Goal: Task Accomplishment & Management: Manage account settings

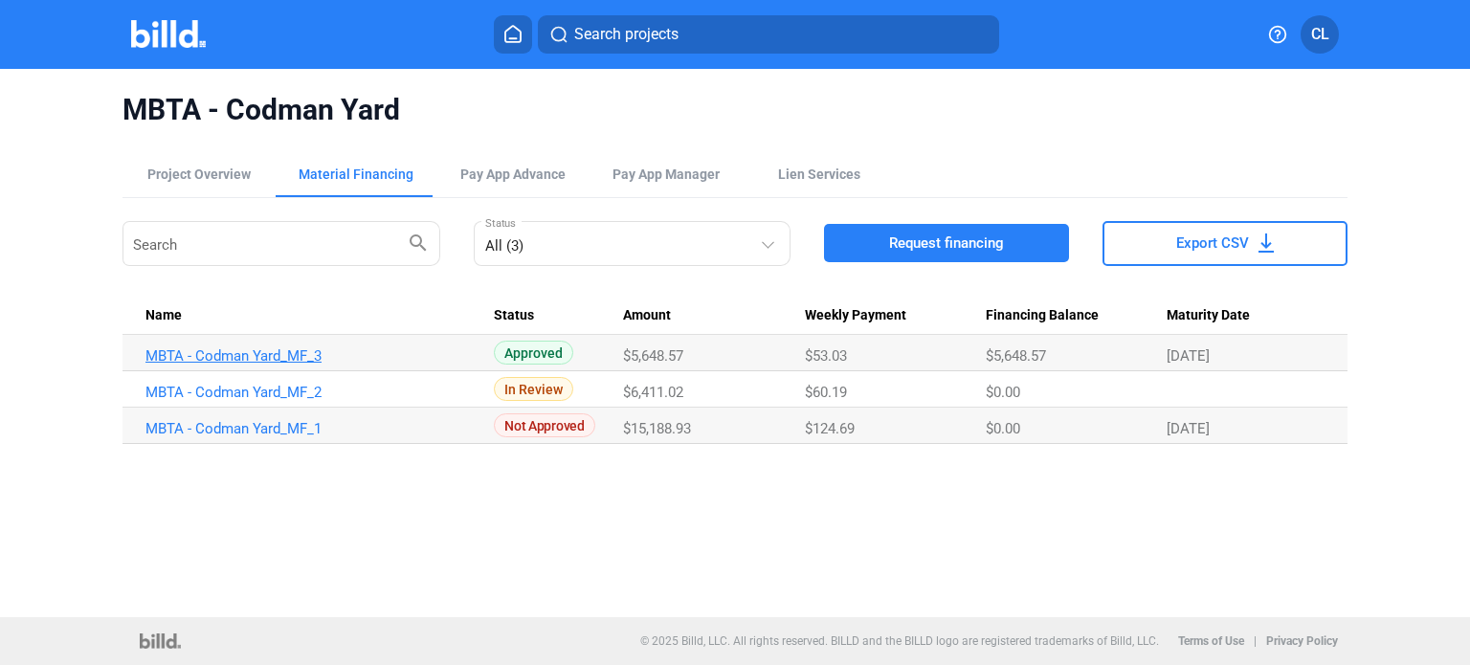
click at [283, 359] on link "MBTA - Codman Yard_MF_3" at bounding box center [311, 355] width 332 height 17
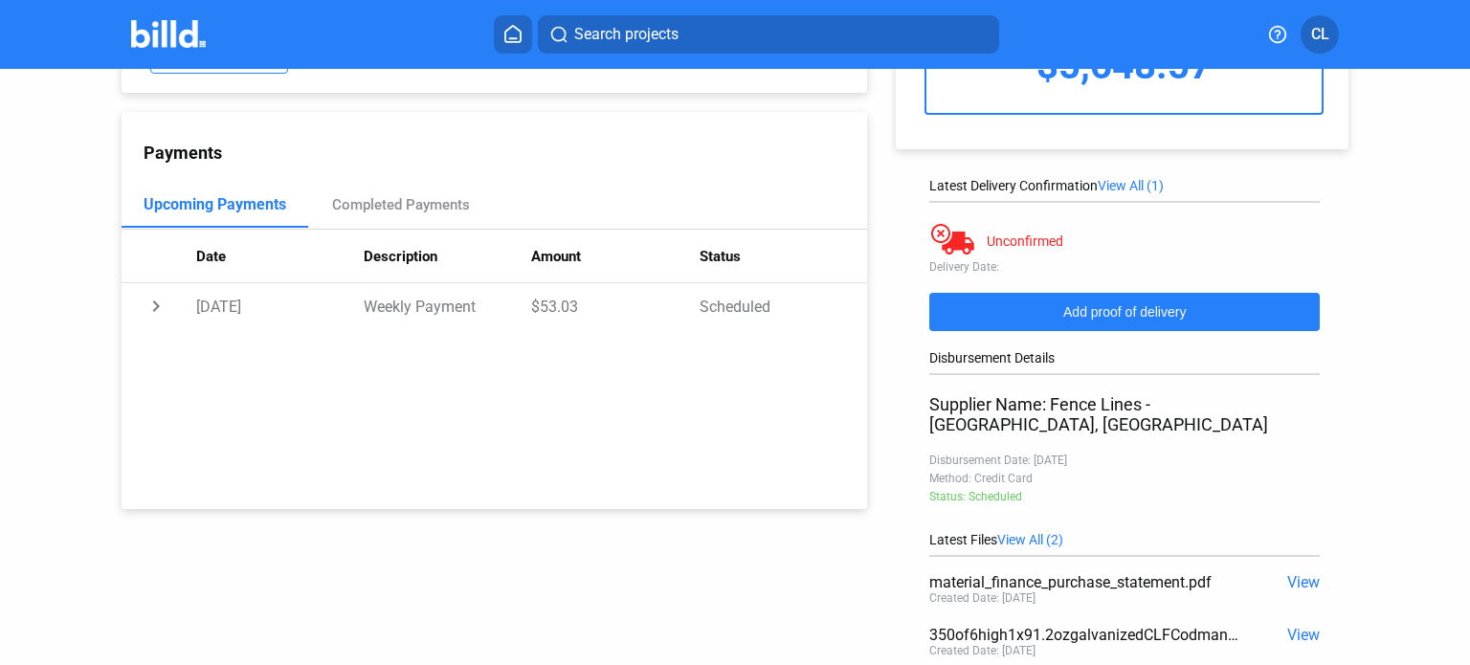
scroll to position [319, 0]
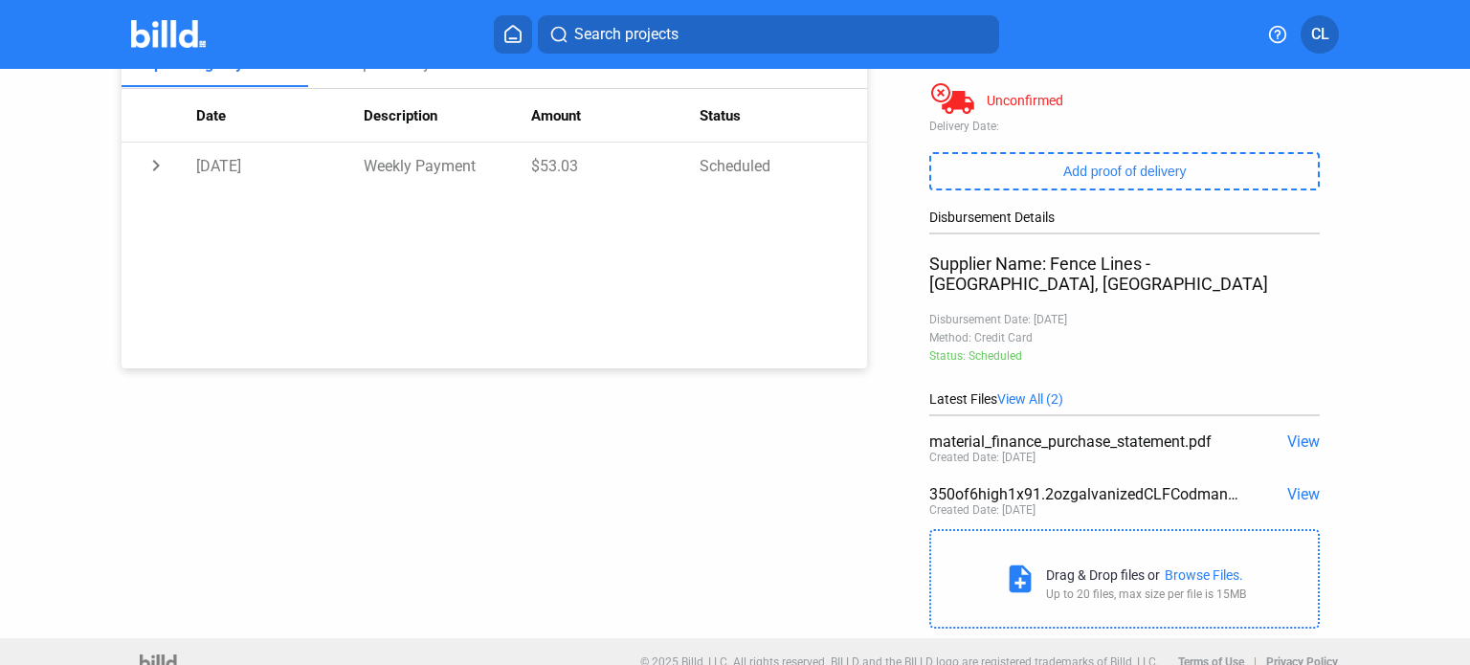
click at [940, 485] on span "View" at bounding box center [1303, 494] width 33 height 18
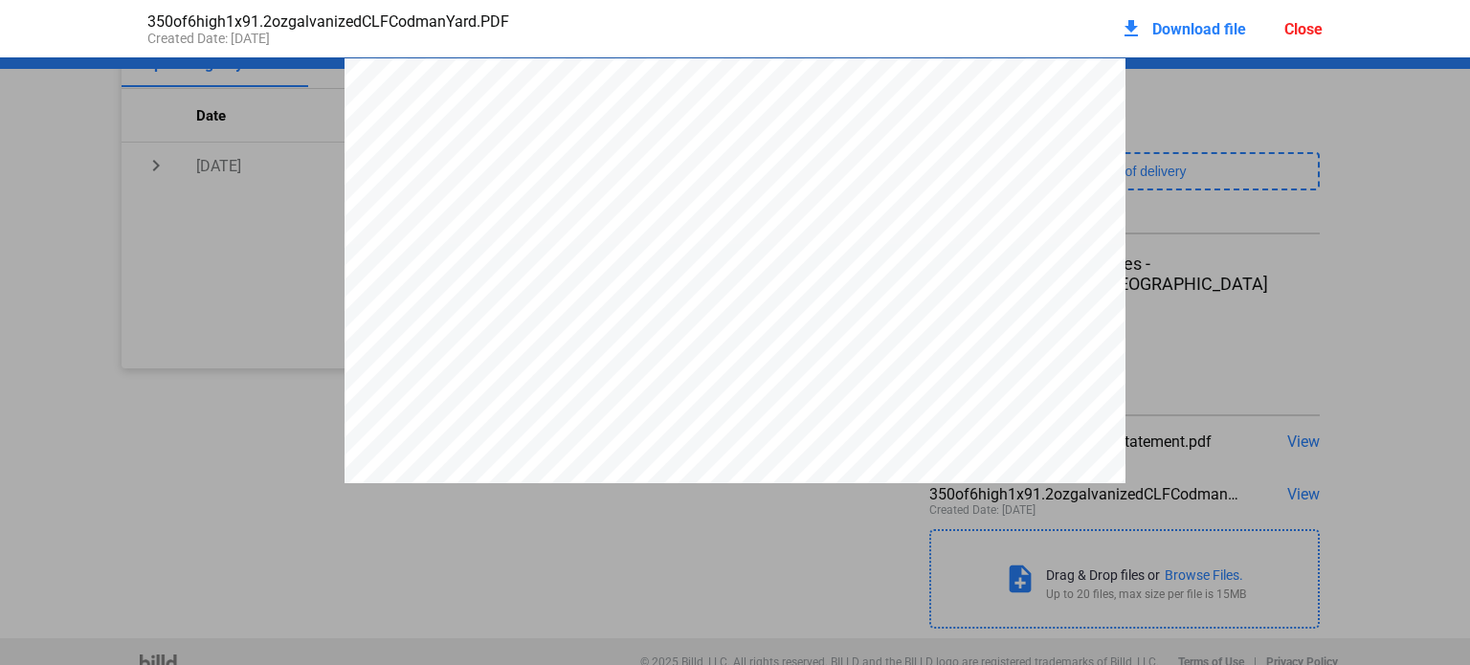
scroll to position [0, 0]
click at [940, 35] on div "Close" at bounding box center [1303, 29] width 38 height 18
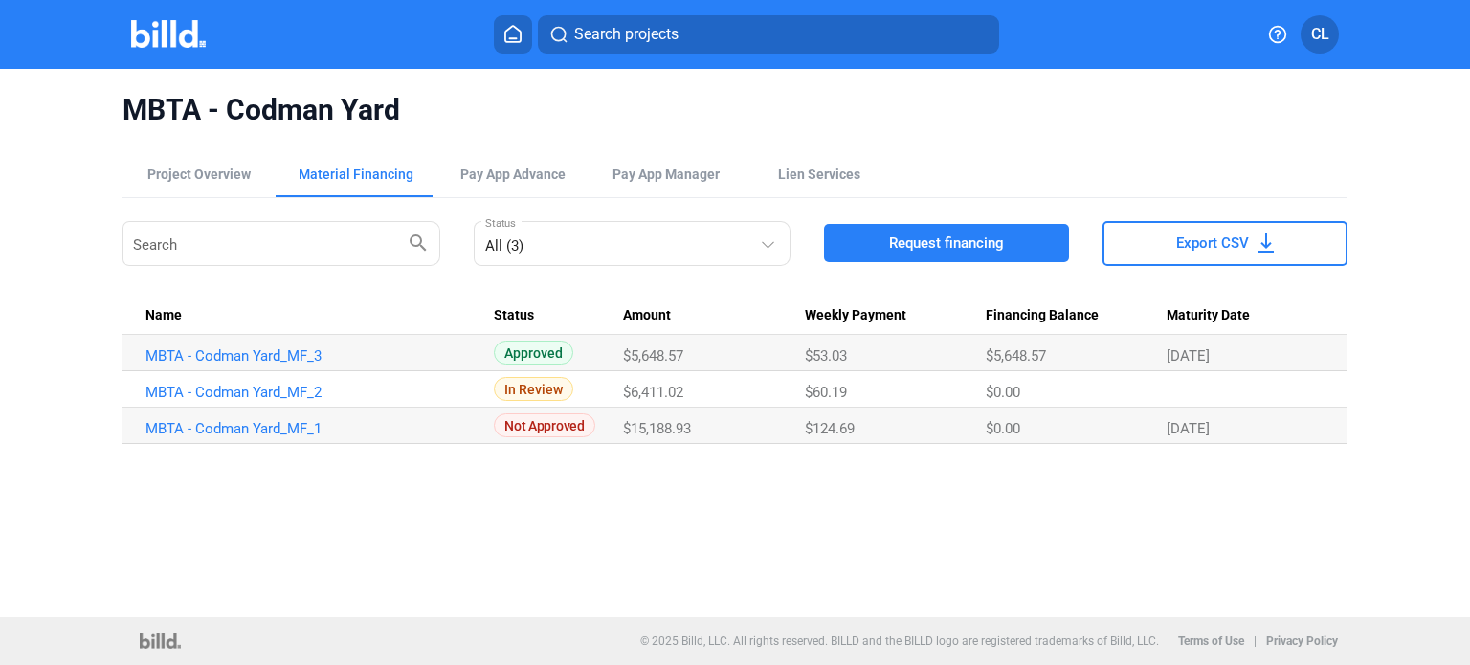
drag, startPoint x: 422, startPoint y: 575, endPoint x: 385, endPoint y: 489, distance: 93.8
click at [422, 575] on div "MBTA - Codman Yard Project Overview Material Financing Pay App Advance Pay App …" at bounding box center [735, 343] width 1470 height 548
